Goal: Task Accomplishment & Management: Use online tool/utility

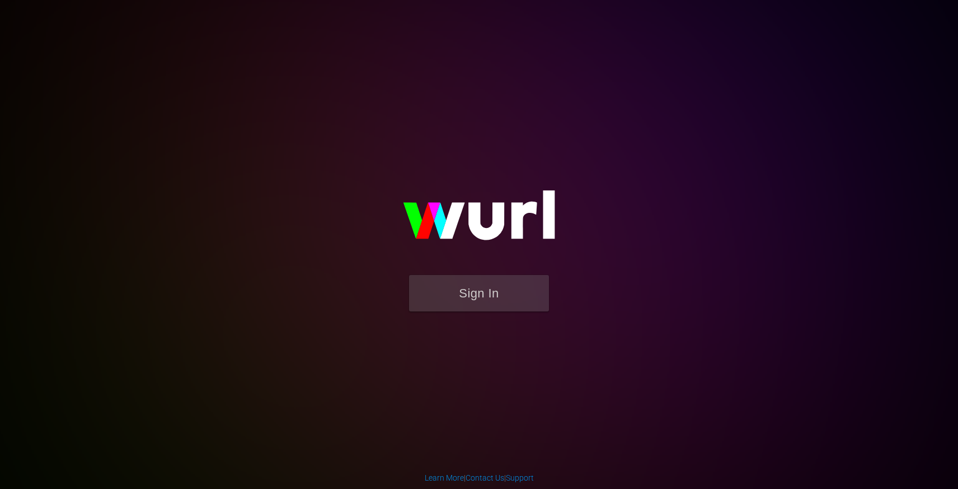
click at [501, 274] on img at bounding box center [479, 220] width 224 height 109
click at [501, 280] on button "Sign In" at bounding box center [479, 293] width 140 height 36
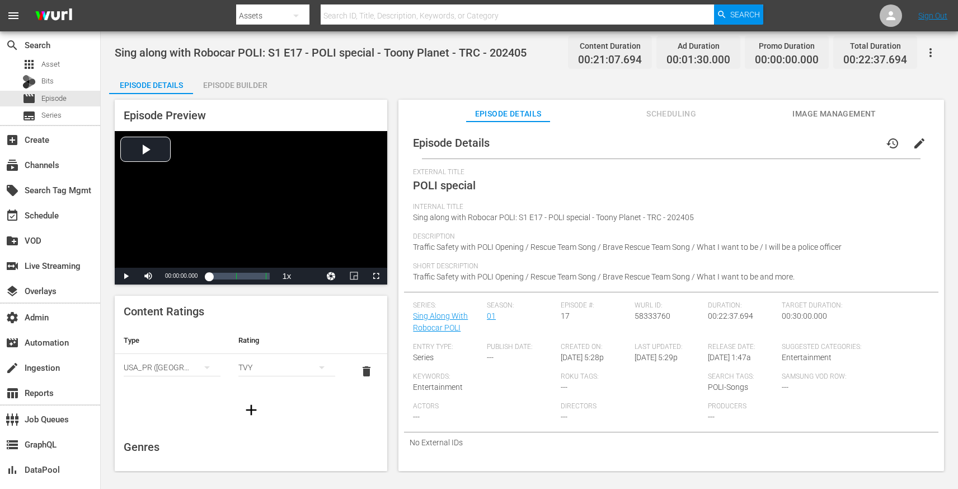
click at [669, 109] on span "Scheduling" at bounding box center [672, 114] width 84 height 14
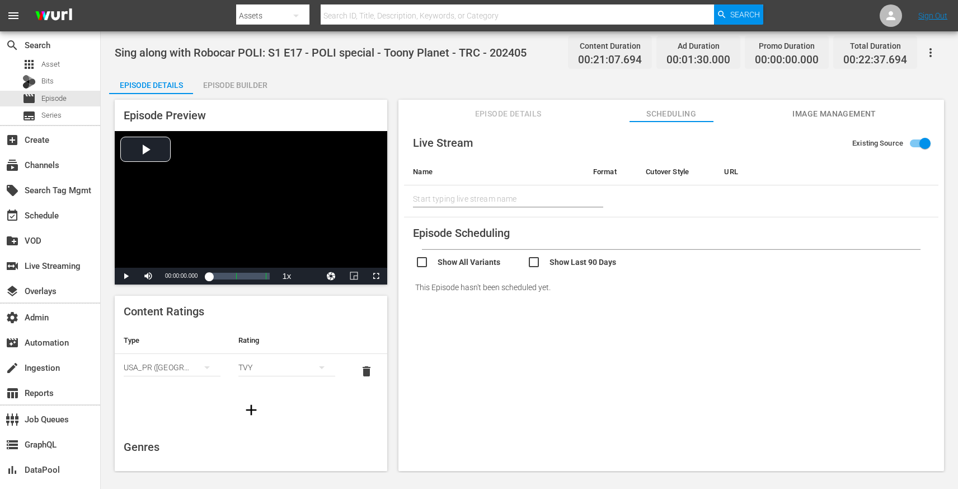
click at [538, 260] on input "checkbox" at bounding box center [583, 263] width 112 height 16
checkbox input "true"
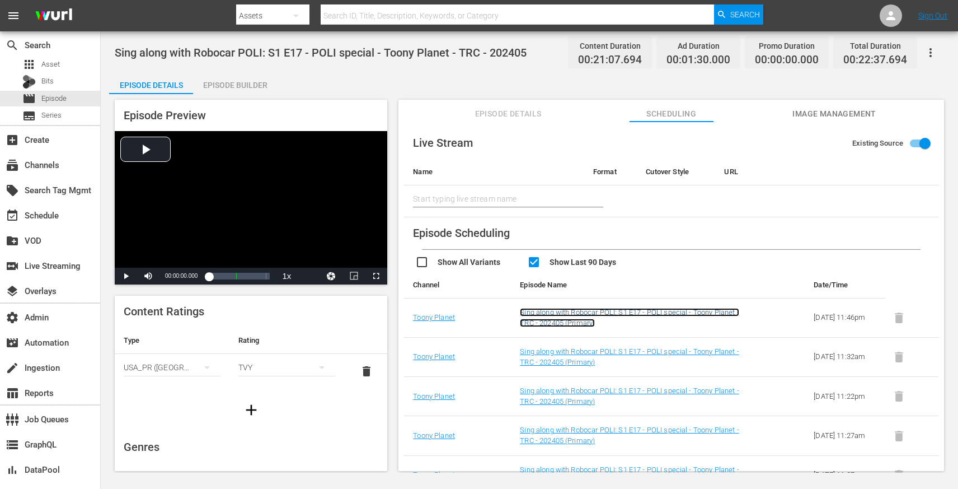
click at [576, 312] on link "Sing along with Robocar POLI: S1 E17 - POLI special - Toony Planet - TRC - 2024…" at bounding box center [629, 317] width 219 height 19
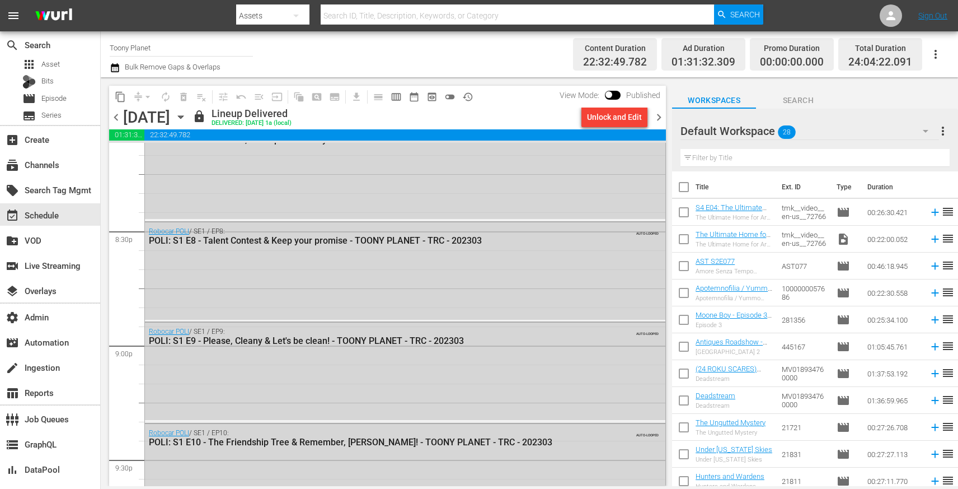
scroll to position [5170, 0]
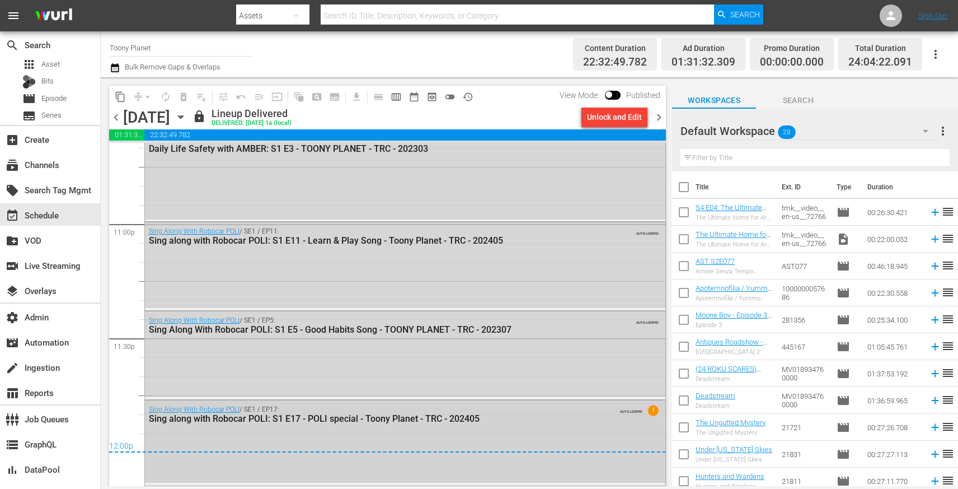
click at [442, 423] on div "Sing along with Robocar POLI: S1 E17 - POLI special - Toony Planet - TRC - 2024…" at bounding box center [375, 418] width 453 height 11
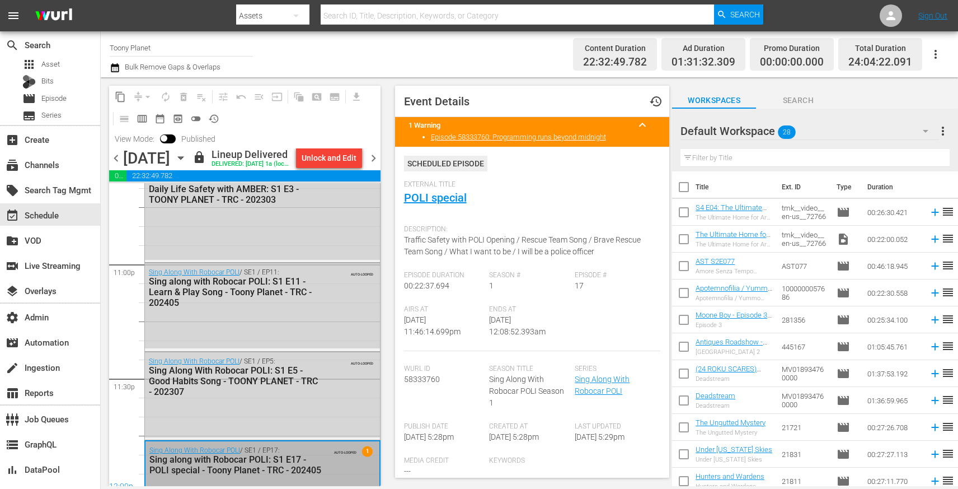
click at [375, 165] on span "chevron_right" at bounding box center [374, 158] width 14 height 14
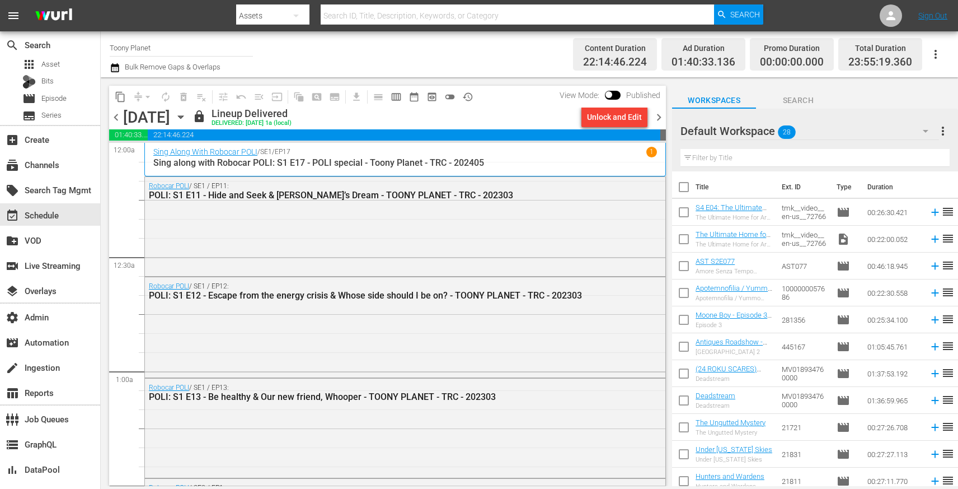
click at [489, 159] on p "Sing along with Robocar POLI: S1 E17 - POLI special - Toony Planet - TRC - 2024…" at bounding box center [405, 162] width 504 height 11
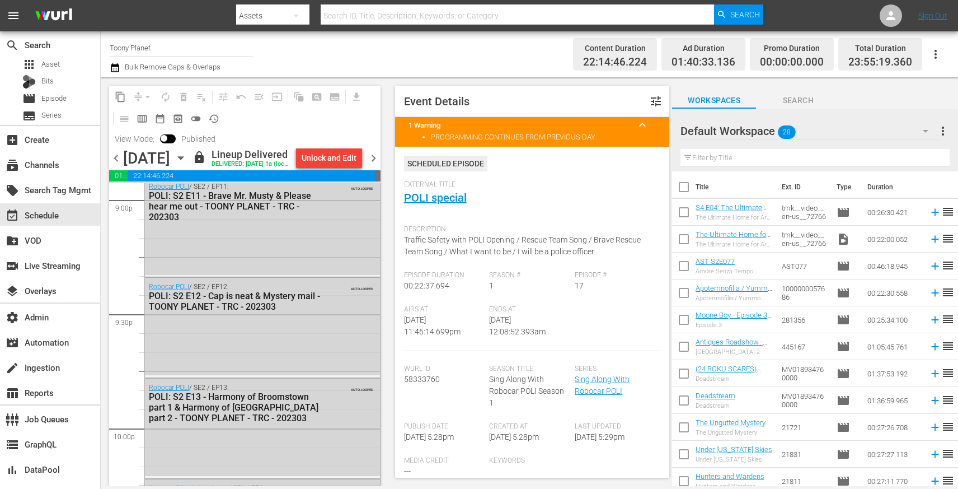
scroll to position [5210, 0]
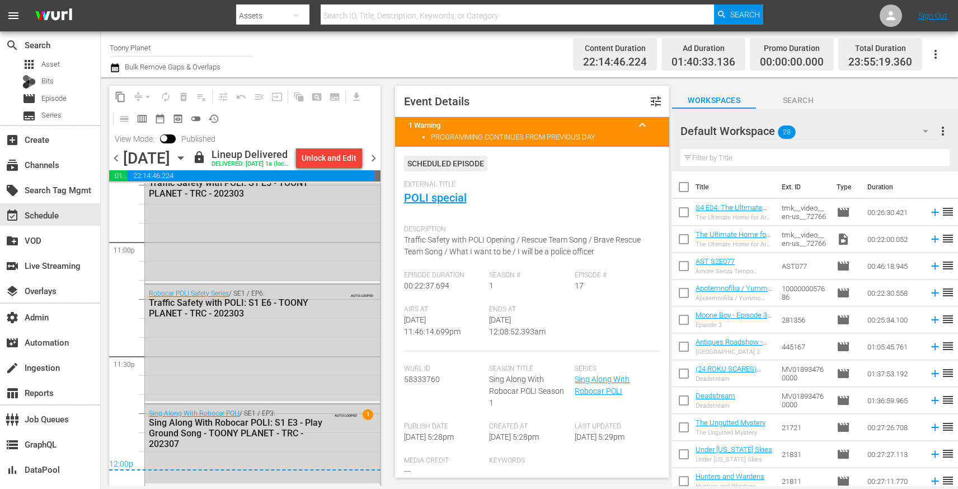
click at [556, 81] on span "Event Details tune 1 Warning keyboard_arrow_up PROGRAMMING CONTINUES FROM PREVI…" at bounding box center [530, 281] width 286 height 409
